Goal: Information Seeking & Learning: Learn about a topic

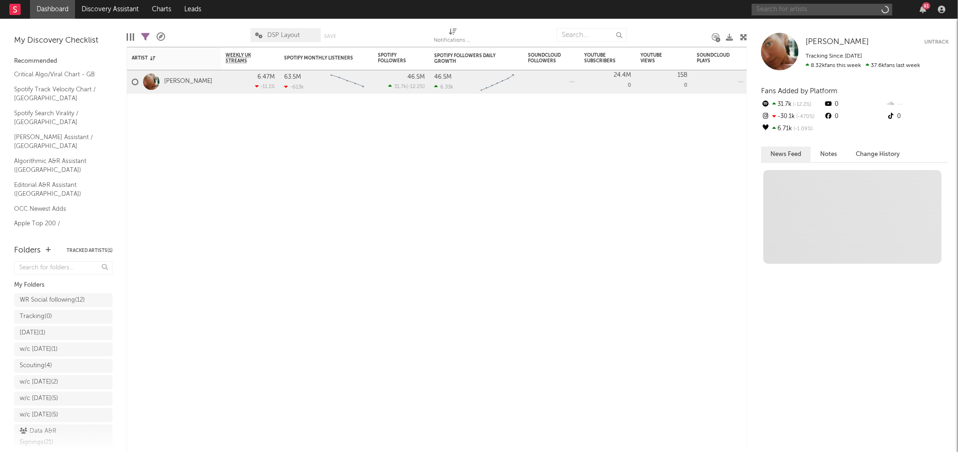
click at [778, 8] on input "text" at bounding box center [821, 10] width 141 height 12
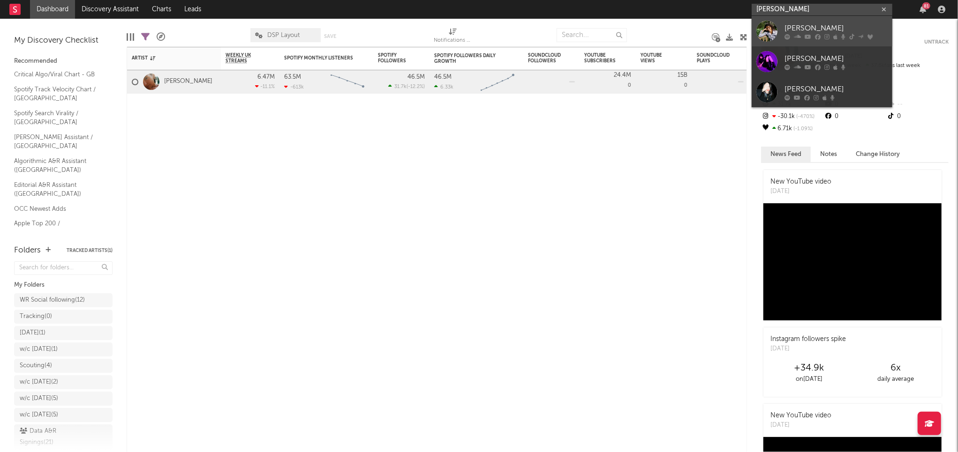
type input "[PERSON_NAME]"
click at [765, 23] on div at bounding box center [766, 31] width 21 height 21
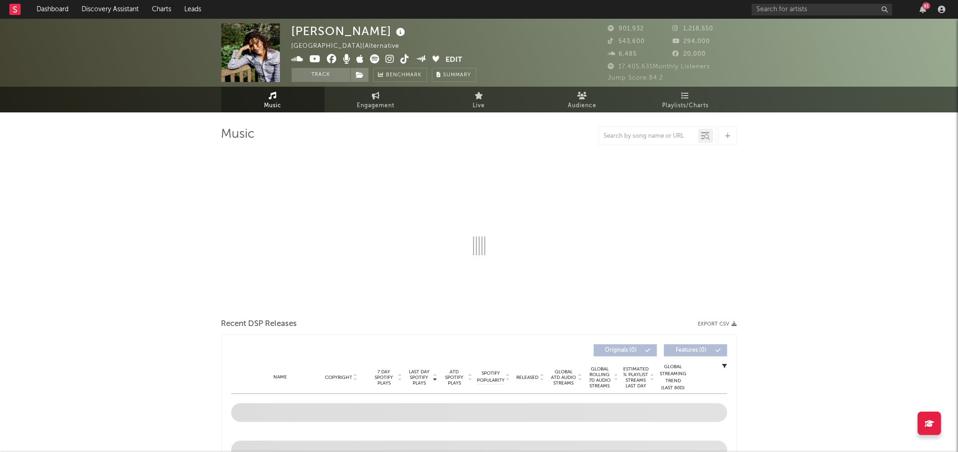
select select "6m"
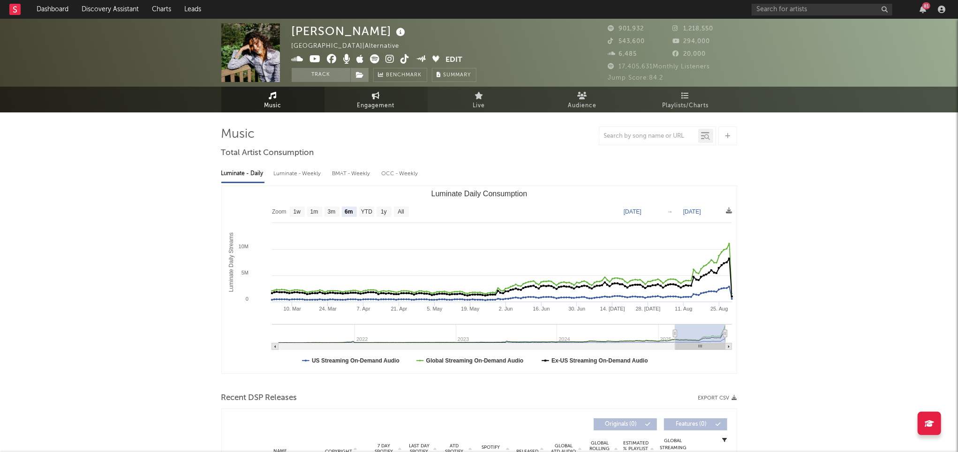
click at [387, 107] on span "Engagement" at bounding box center [376, 105] width 38 height 11
select select "1w"
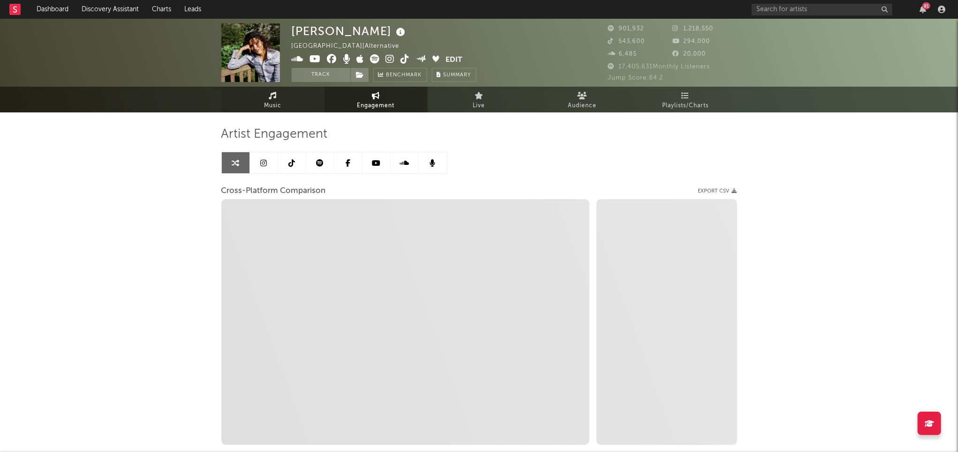
click at [279, 100] on span "Music" at bounding box center [272, 105] width 17 height 11
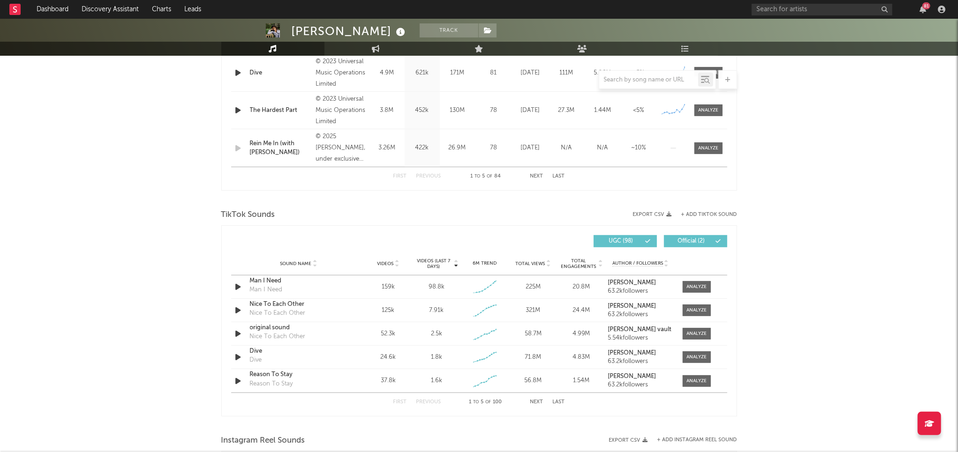
select select "6m"
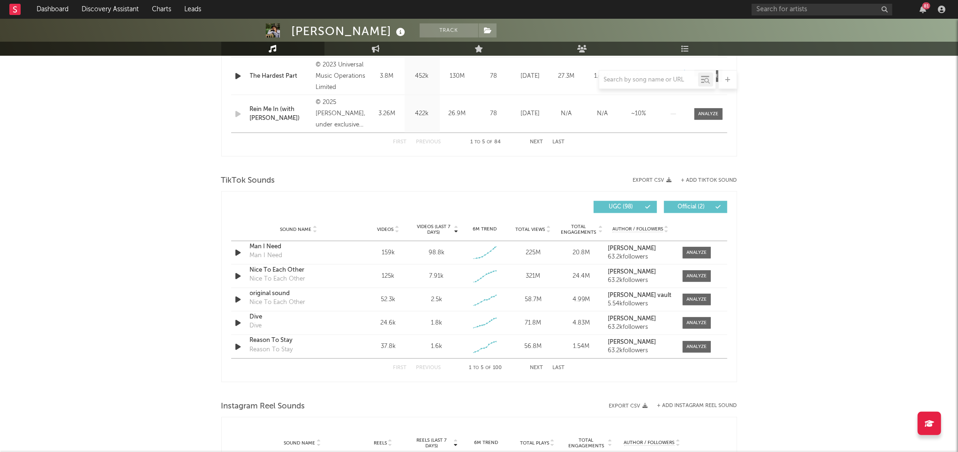
scroll to position [555, 0]
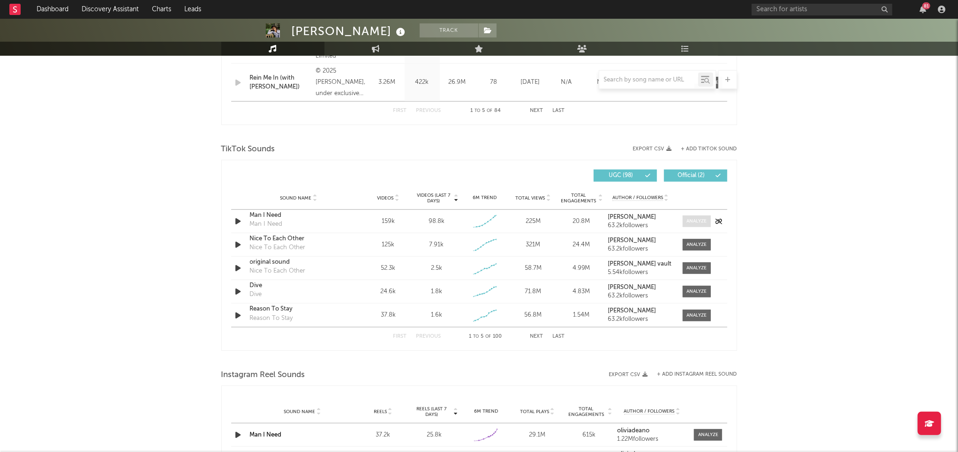
click at [697, 217] on span at bounding box center [697, 222] width 28 height 12
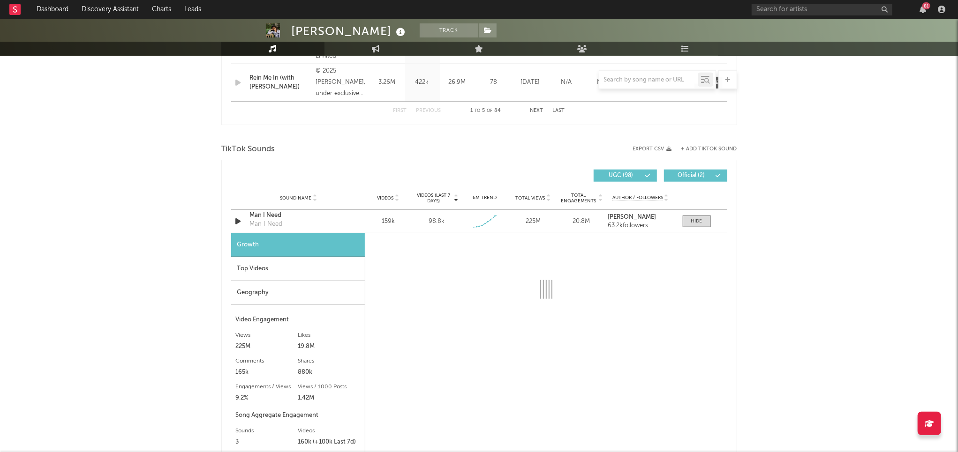
select select "1w"
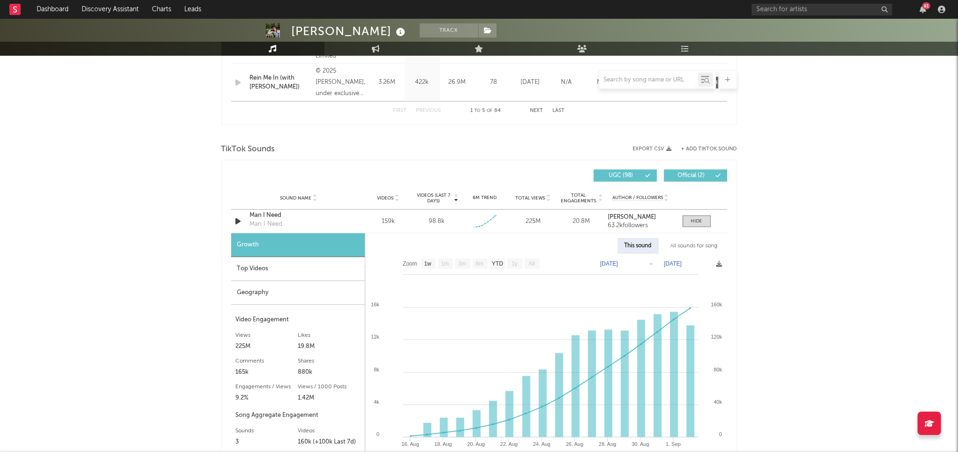
click at [321, 272] on div "Top Videos" at bounding box center [298, 269] width 134 height 24
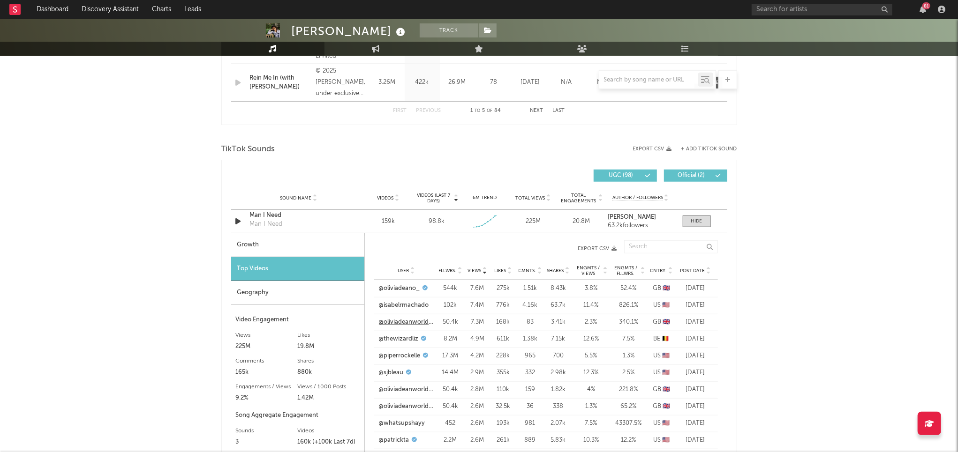
click at [420, 322] on link "@oliviadeanworldwide" at bounding box center [406, 322] width 55 height 9
click at [789, 10] on input "text" at bounding box center [821, 10] width 141 height 12
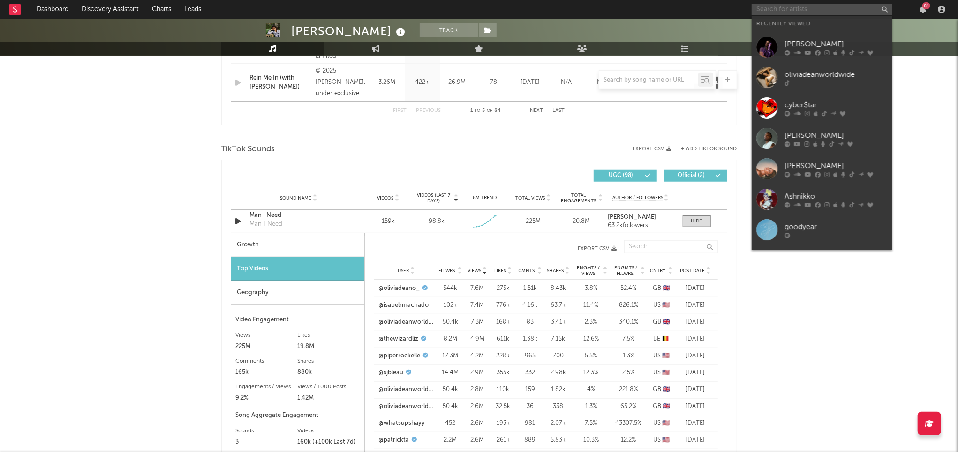
paste input "[URL][DOMAIN_NAME]"
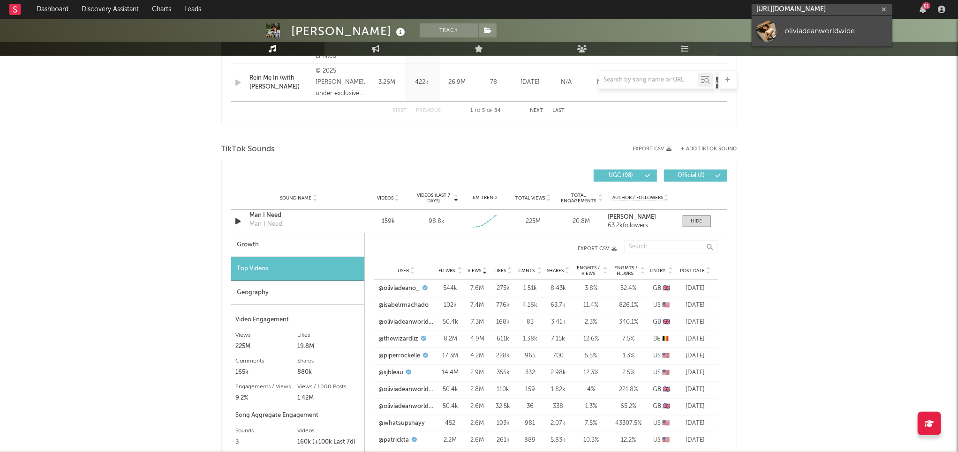
type input "[URL][DOMAIN_NAME]"
click at [788, 29] on div "oliviadeanworldwide" at bounding box center [835, 30] width 103 height 11
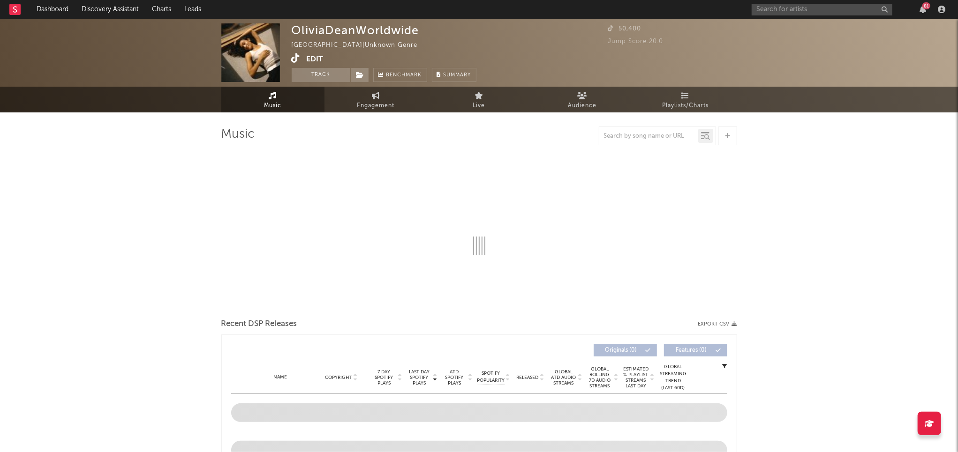
click at [375, 108] on span "Engagement" at bounding box center [376, 105] width 38 height 11
select select "1m"
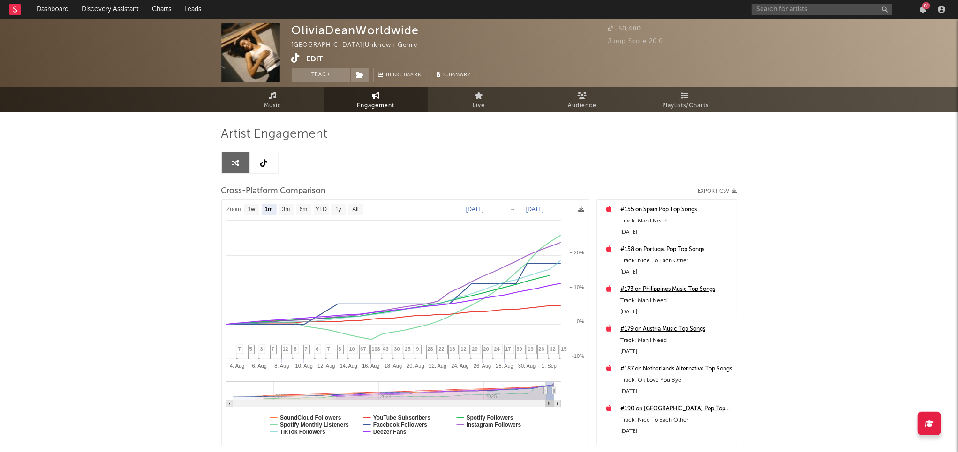
click at [261, 163] on icon at bounding box center [264, 163] width 7 height 8
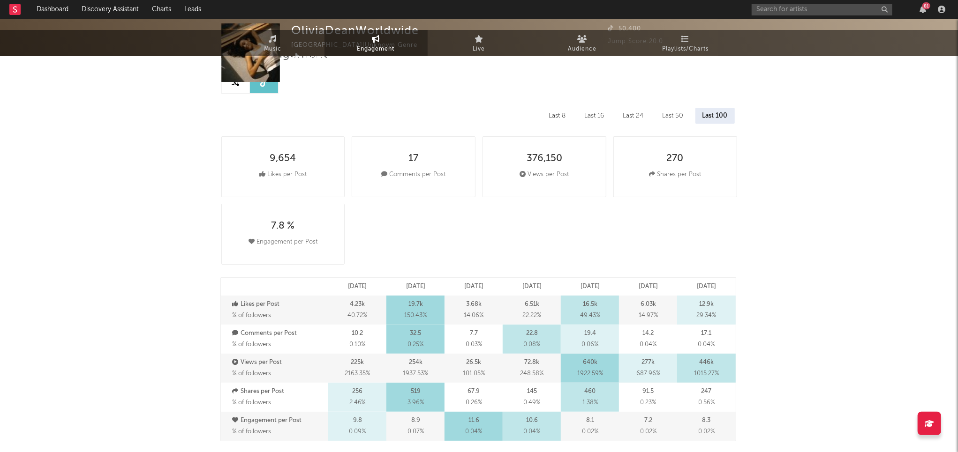
select select "6m"
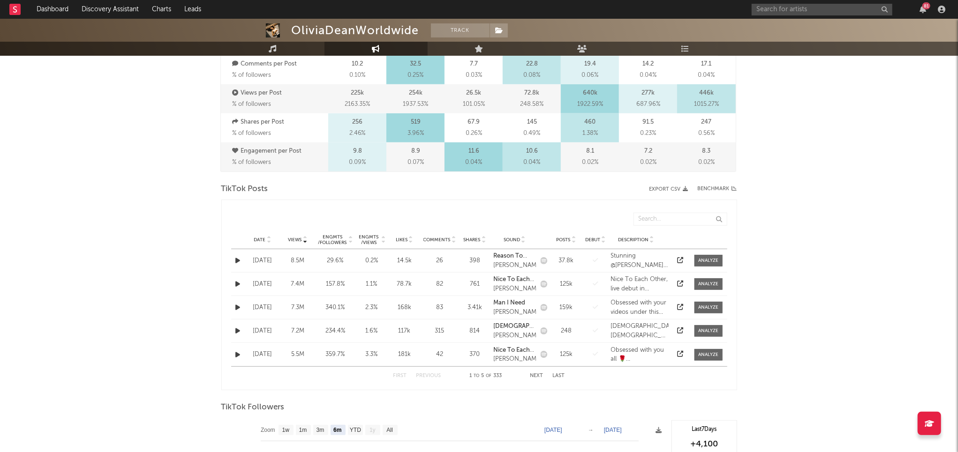
scroll to position [428, 0]
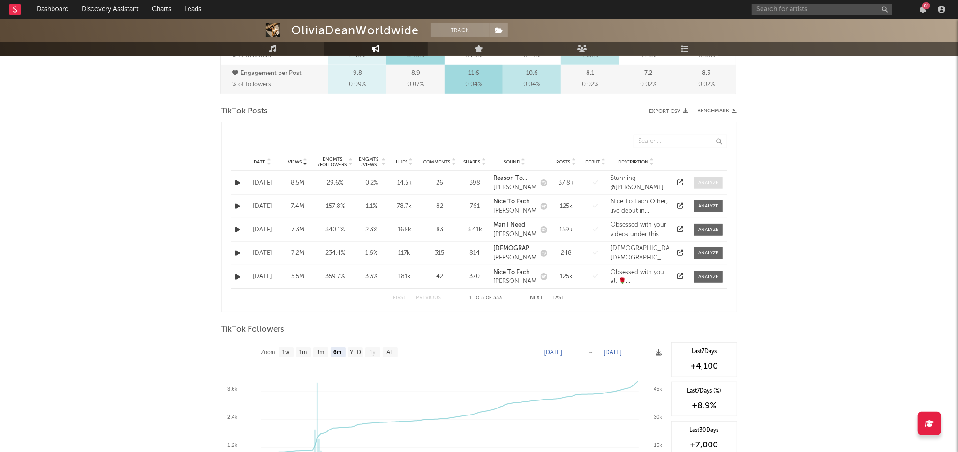
click at [710, 183] on div at bounding box center [708, 183] width 20 height 7
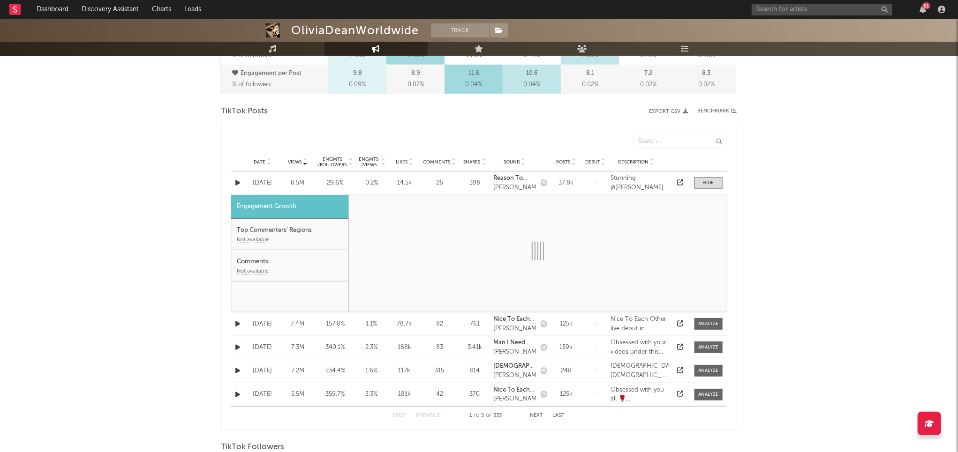
select select "1m"
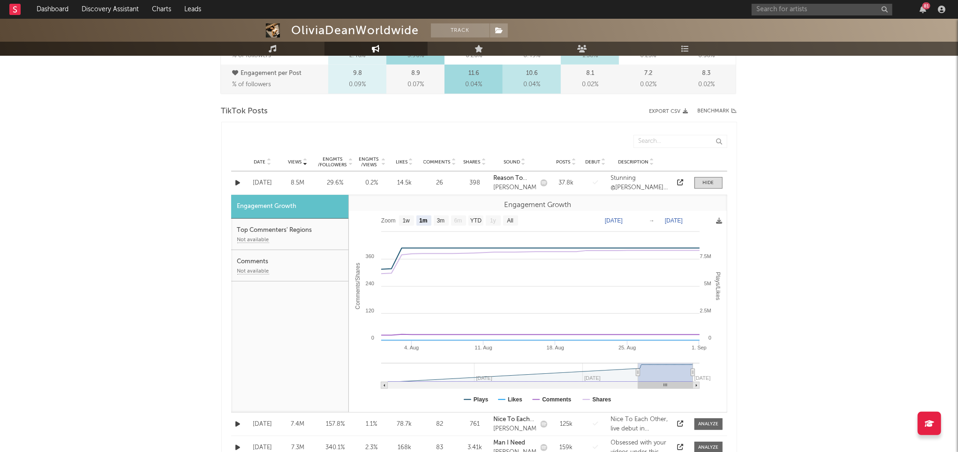
click at [683, 185] on div at bounding box center [680, 183] width 14 height 9
click at [678, 181] on icon at bounding box center [680, 183] width 6 height 6
click at [716, 178] on span at bounding box center [708, 183] width 28 height 12
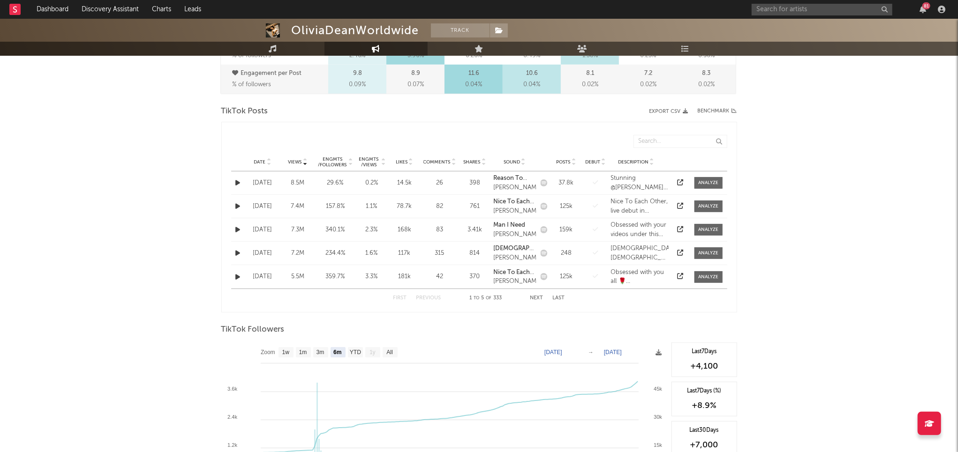
click at [679, 209] on div at bounding box center [680, 206] width 14 height 9
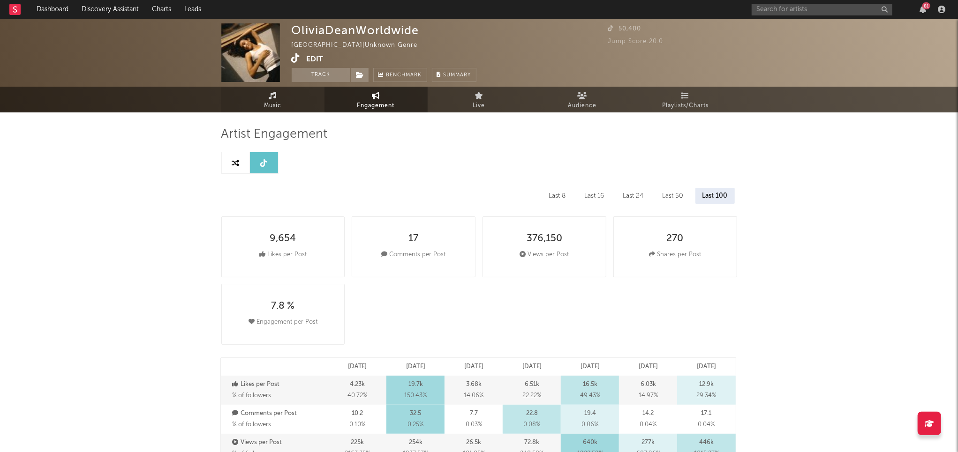
click at [264, 93] on link "Music" at bounding box center [272, 100] width 103 height 26
select select "1w"
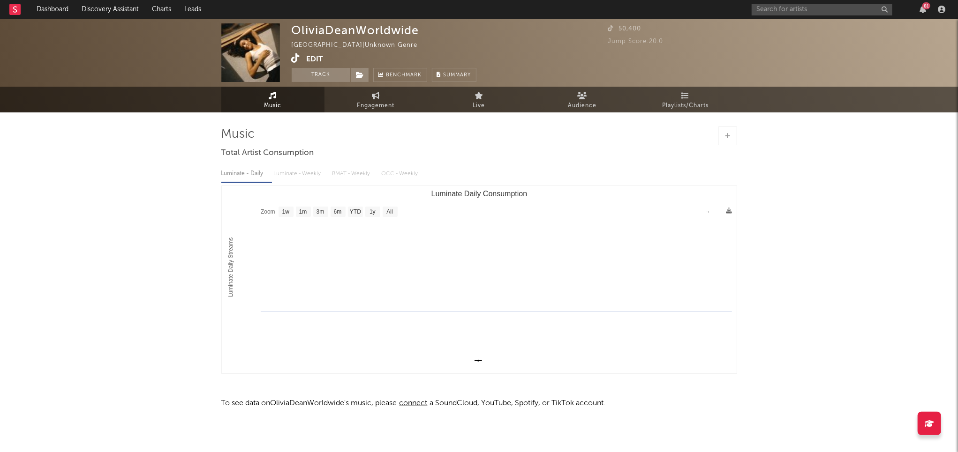
scroll to position [6, 0]
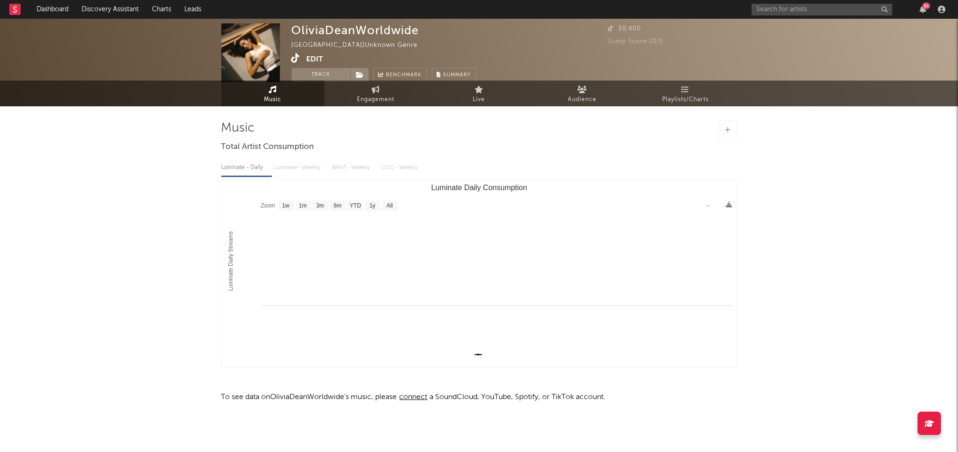
click at [825, 18] on div "81" at bounding box center [849, 9] width 197 height 19
click at [818, 6] on input "text" at bounding box center [821, 10] width 141 height 12
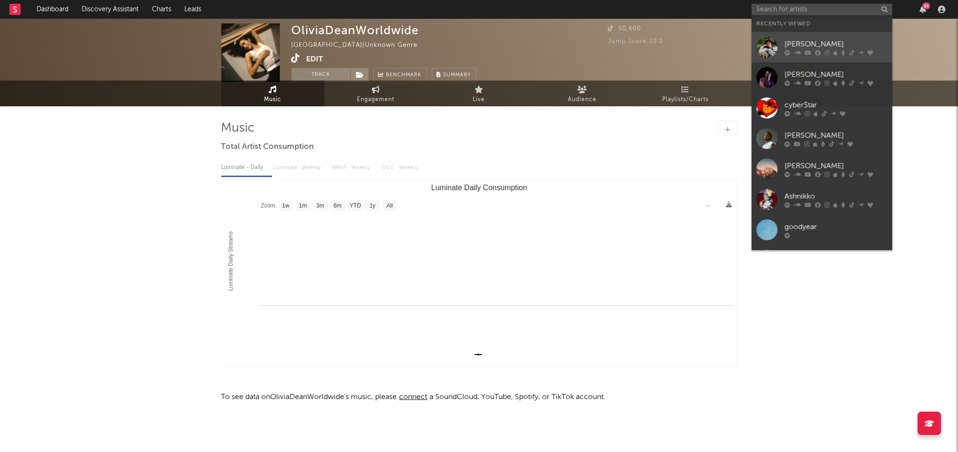
click at [792, 44] on div "[PERSON_NAME]" at bounding box center [835, 43] width 103 height 11
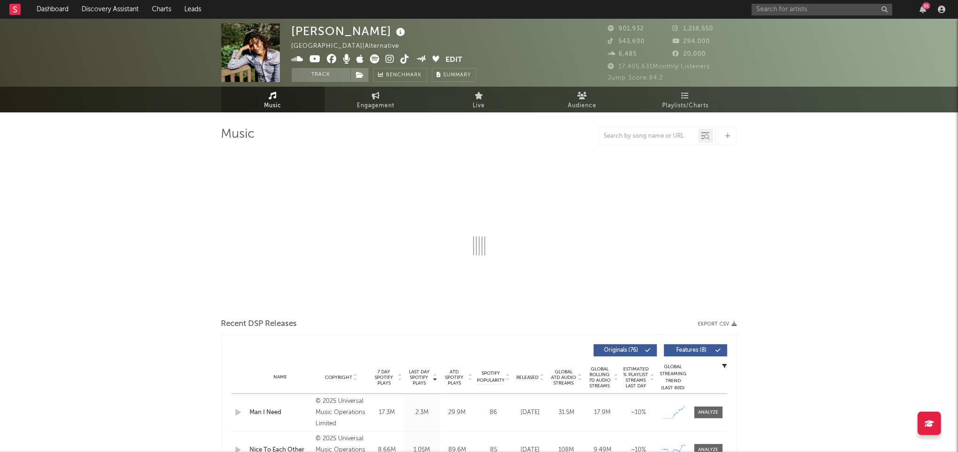
select select "6m"
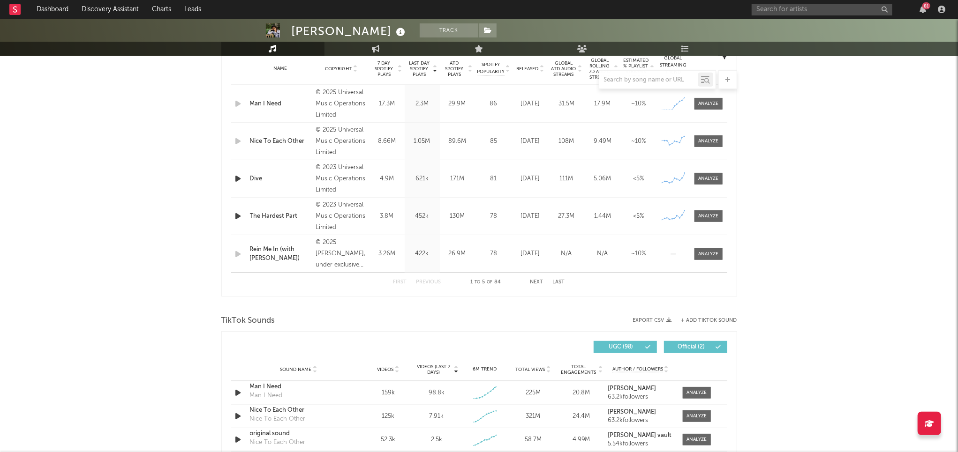
scroll to position [474, 0]
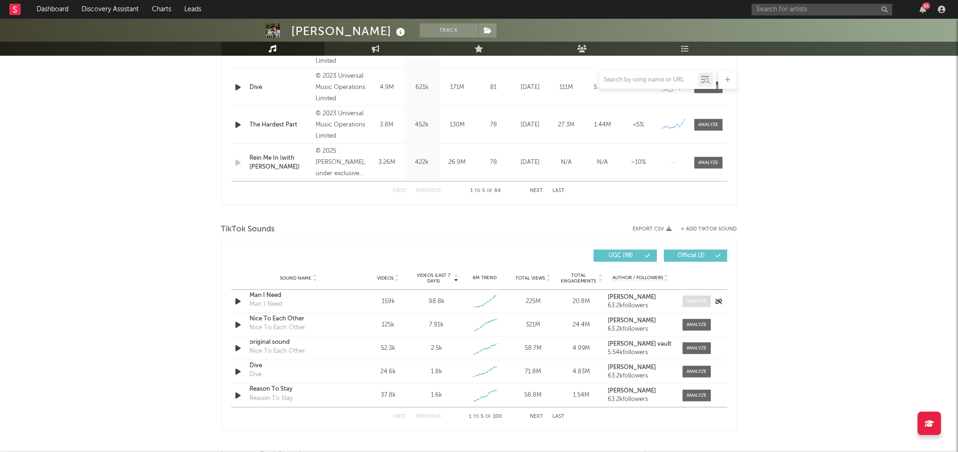
click at [696, 303] on div at bounding box center [696, 301] width 20 height 7
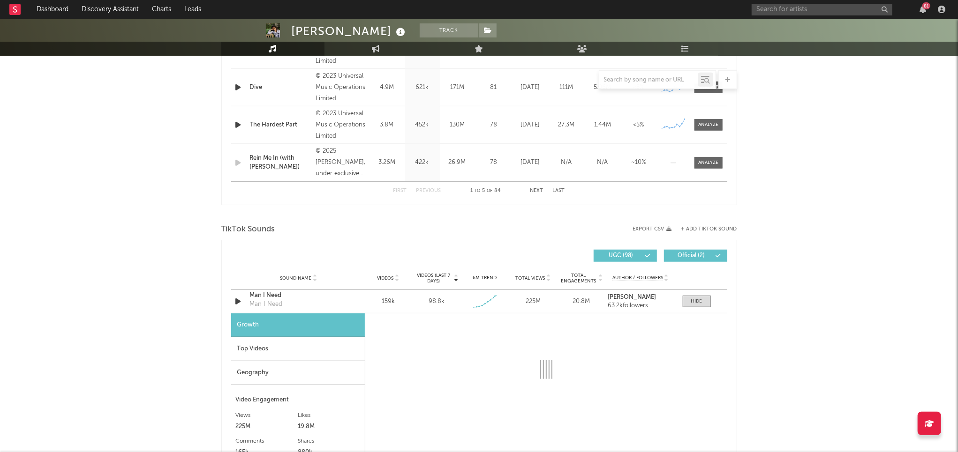
select select "1w"
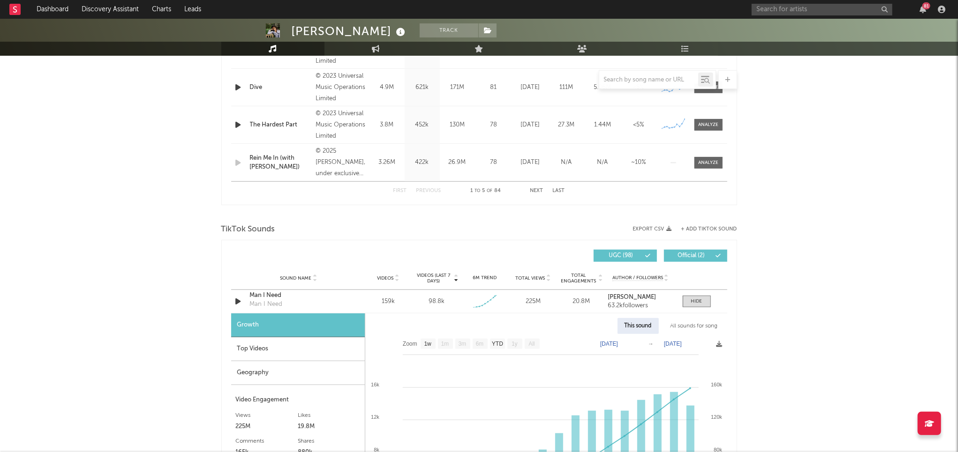
click at [298, 354] on div "Top Videos" at bounding box center [298, 350] width 134 height 24
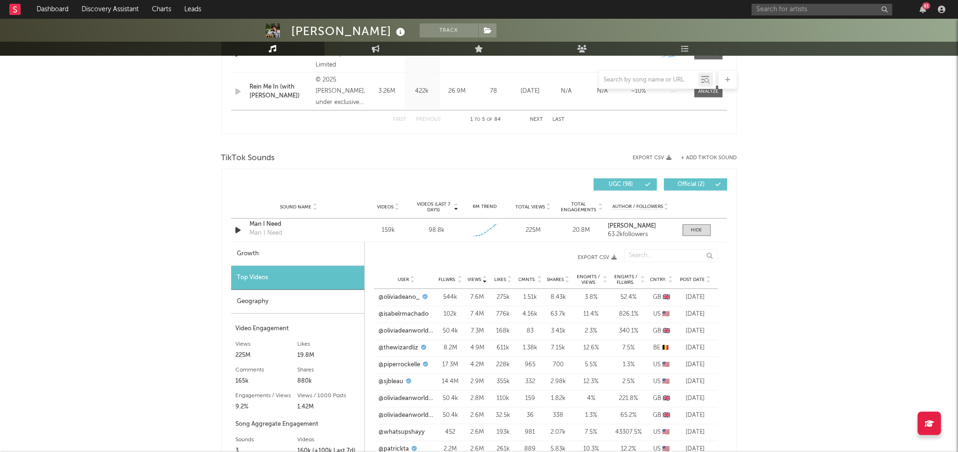
scroll to position [570, 0]
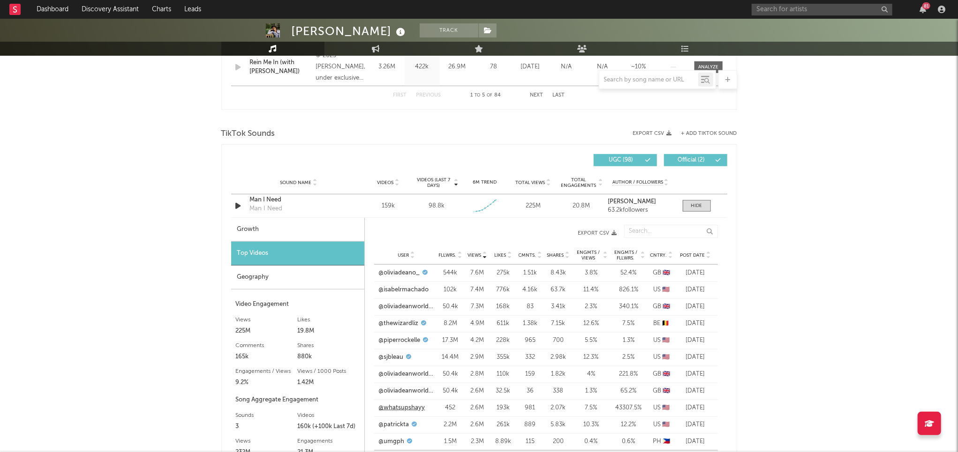
click at [413, 405] on link "@whatsupshayy" at bounding box center [402, 408] width 46 height 9
click at [413, 410] on link "@whatsupshayy" at bounding box center [402, 408] width 46 height 9
